Goal: Transaction & Acquisition: Obtain resource

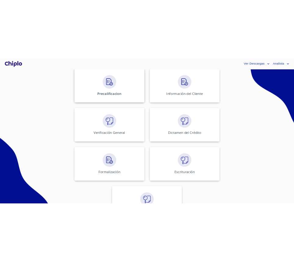
scroll to position [231, 0]
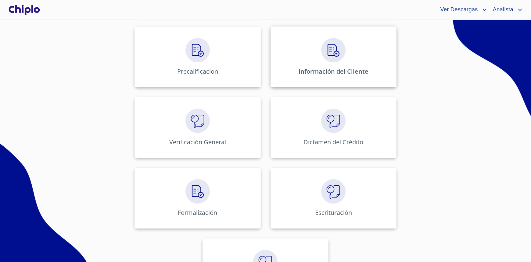
click at [304, 71] on p "Información del Cliente" at bounding box center [333, 71] width 70 height 8
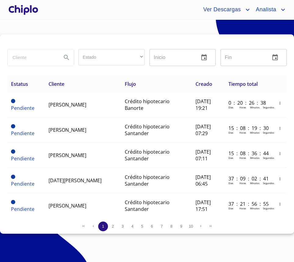
click at [35, 57] on input "search" at bounding box center [32, 57] width 49 height 16
type input "MAYA"
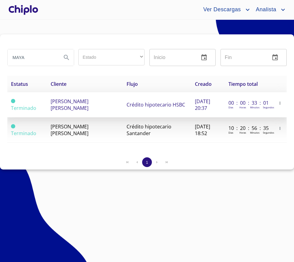
click at [94, 111] on td "[PERSON_NAME] [PERSON_NAME]" at bounding box center [85, 104] width 76 height 25
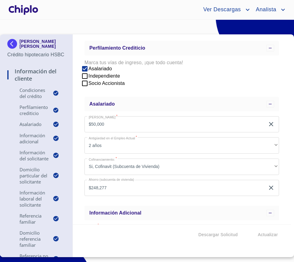
scroll to position [374, 0]
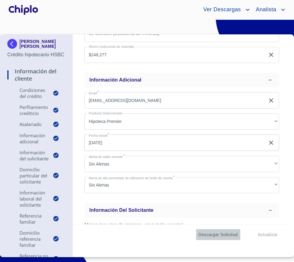
click at [225, 237] on span "Descargar Solicitud" at bounding box center [217, 235] width 39 height 8
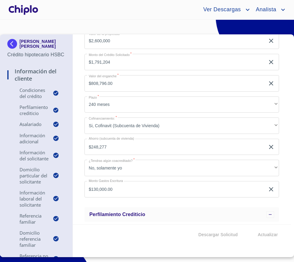
scroll to position [167, 0]
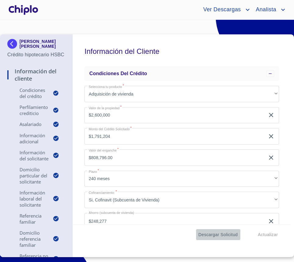
click at [214, 234] on span "Descargar Solicitud" at bounding box center [217, 235] width 39 height 8
